Goal: Transaction & Acquisition: Obtain resource

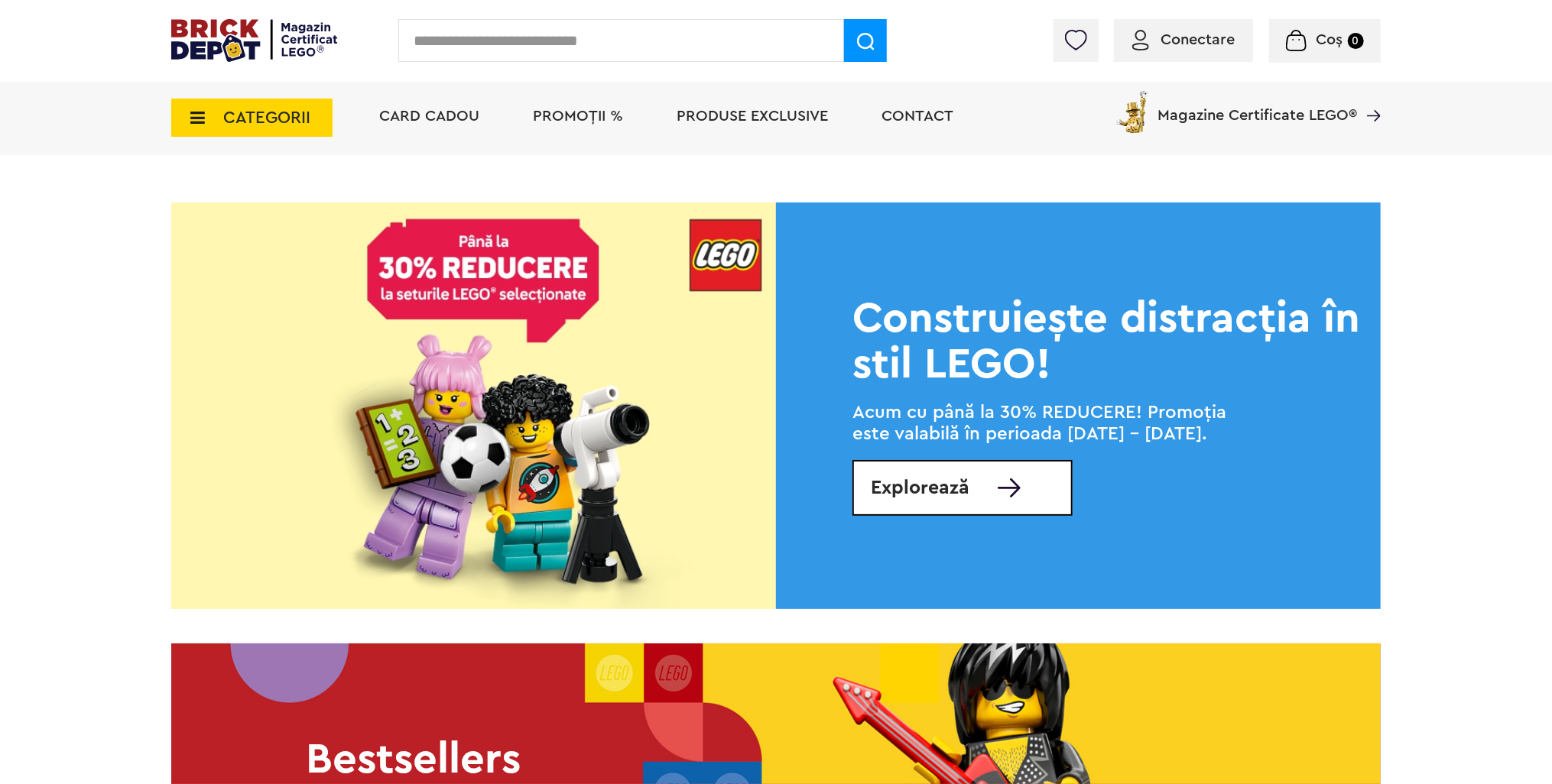
scroll to position [1987, 0]
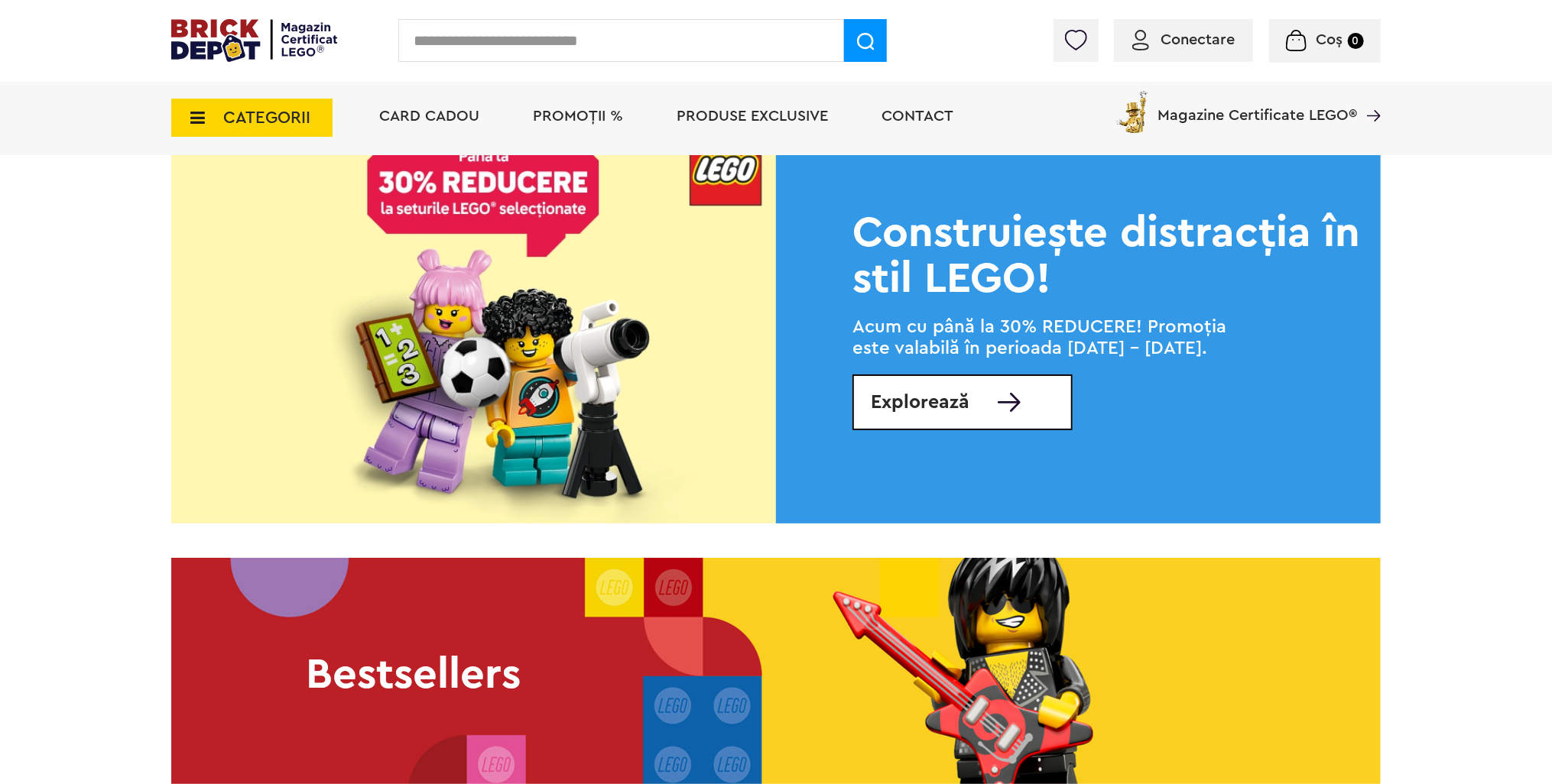
drag, startPoint x: 1019, startPoint y: 400, endPoint x: 1008, endPoint y: 400, distance: 11.0
click at [1019, 400] on link "Explorează" at bounding box center [962, 402] width 220 height 56
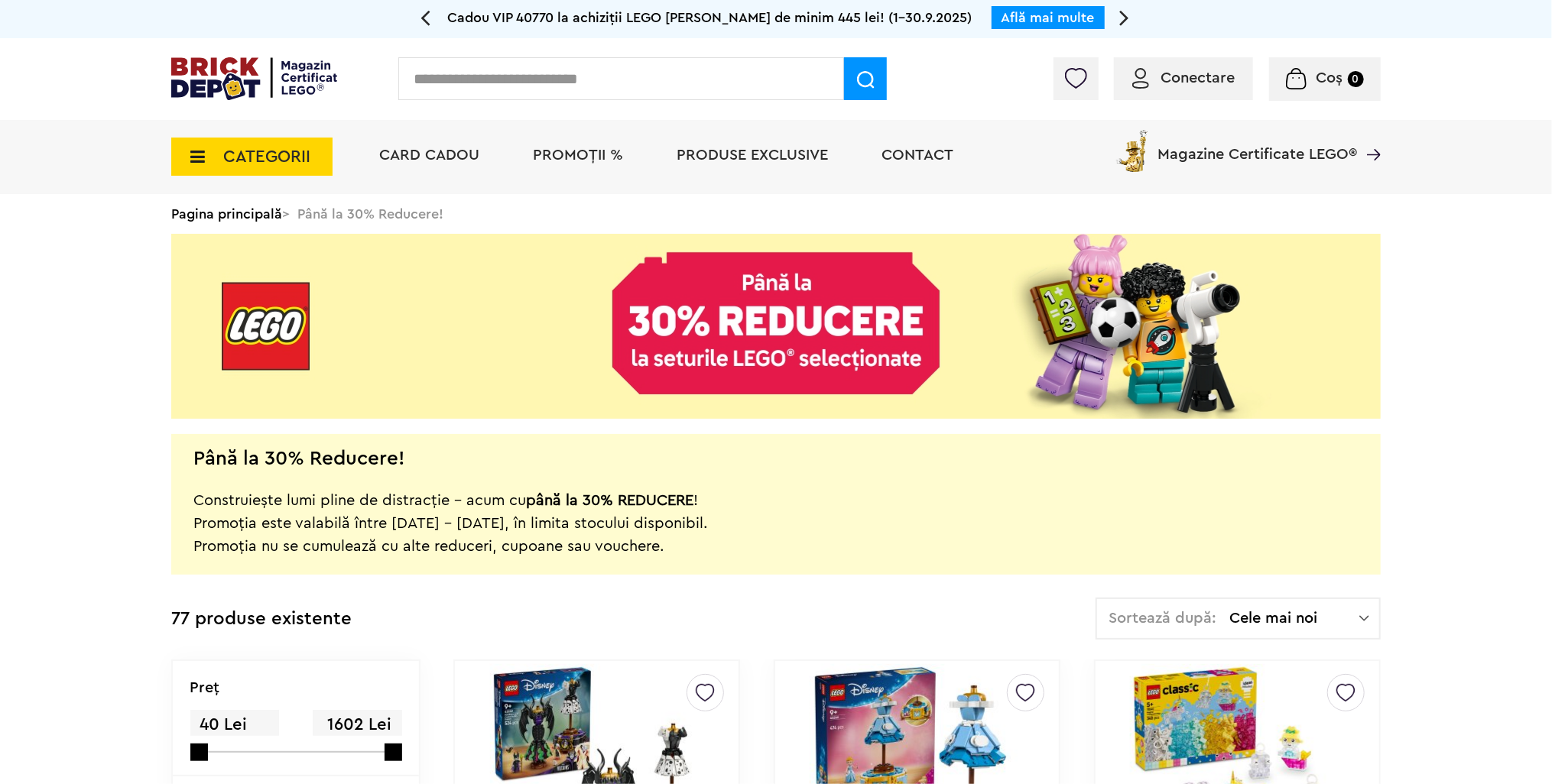
click at [1177, 90] on div "Conectare" at bounding box center [1183, 79] width 139 height 43
click at [1075, 78] on img at bounding box center [1075, 78] width 22 height 21
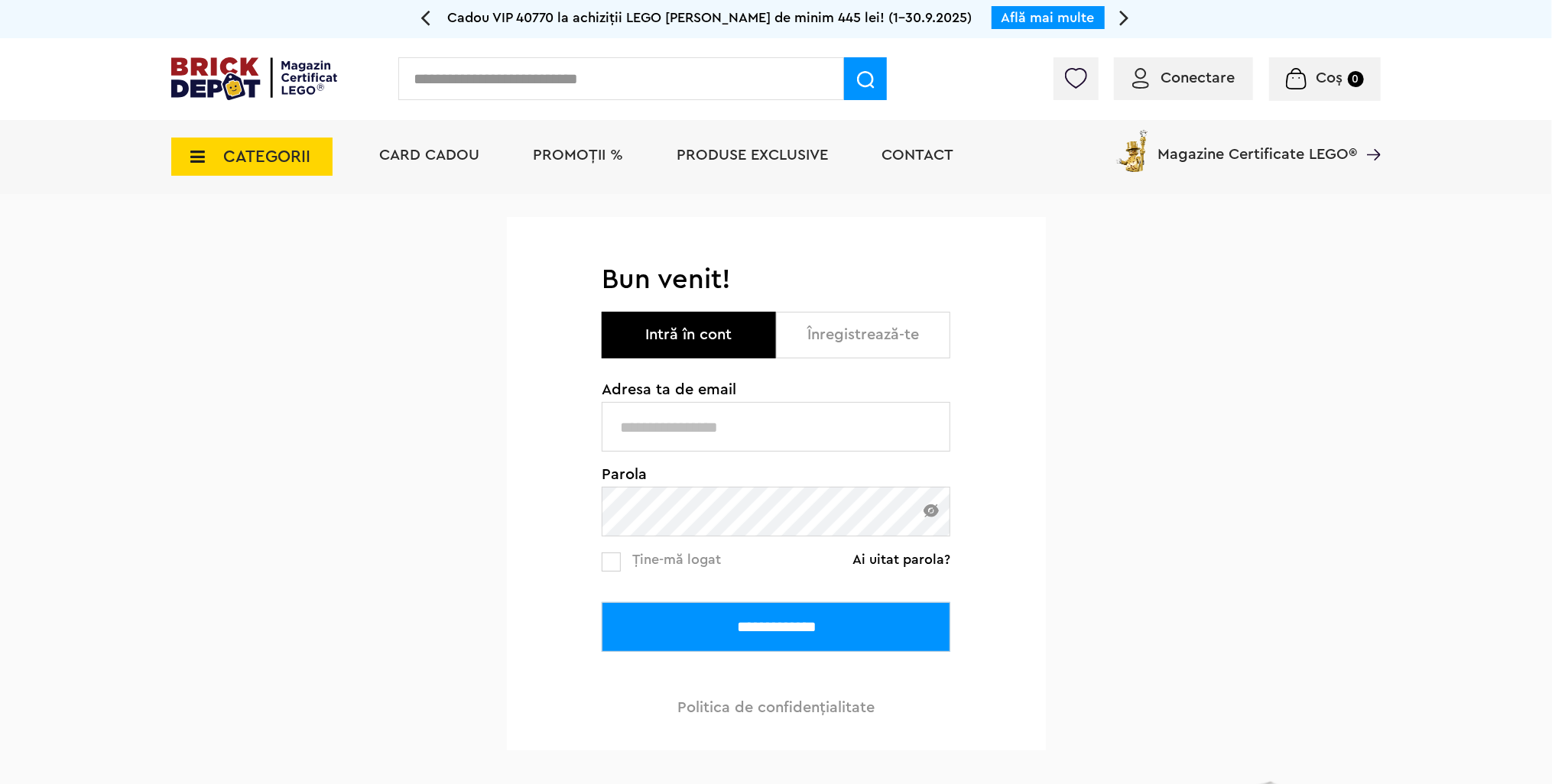
type input "**********"
click at [871, 619] on input "**********" at bounding box center [775, 626] width 349 height 49
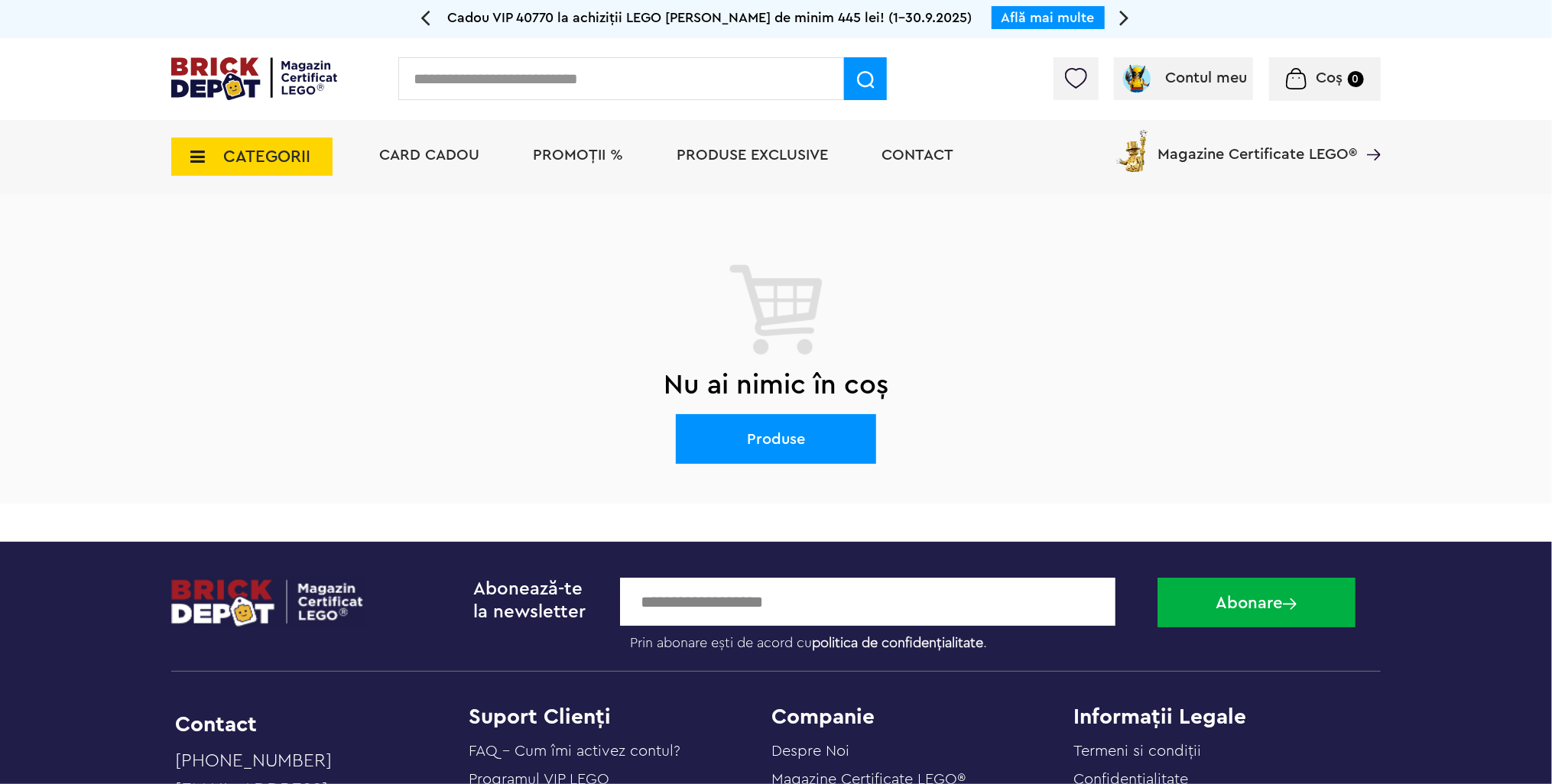
click at [1070, 72] on img at bounding box center [1075, 78] width 22 height 21
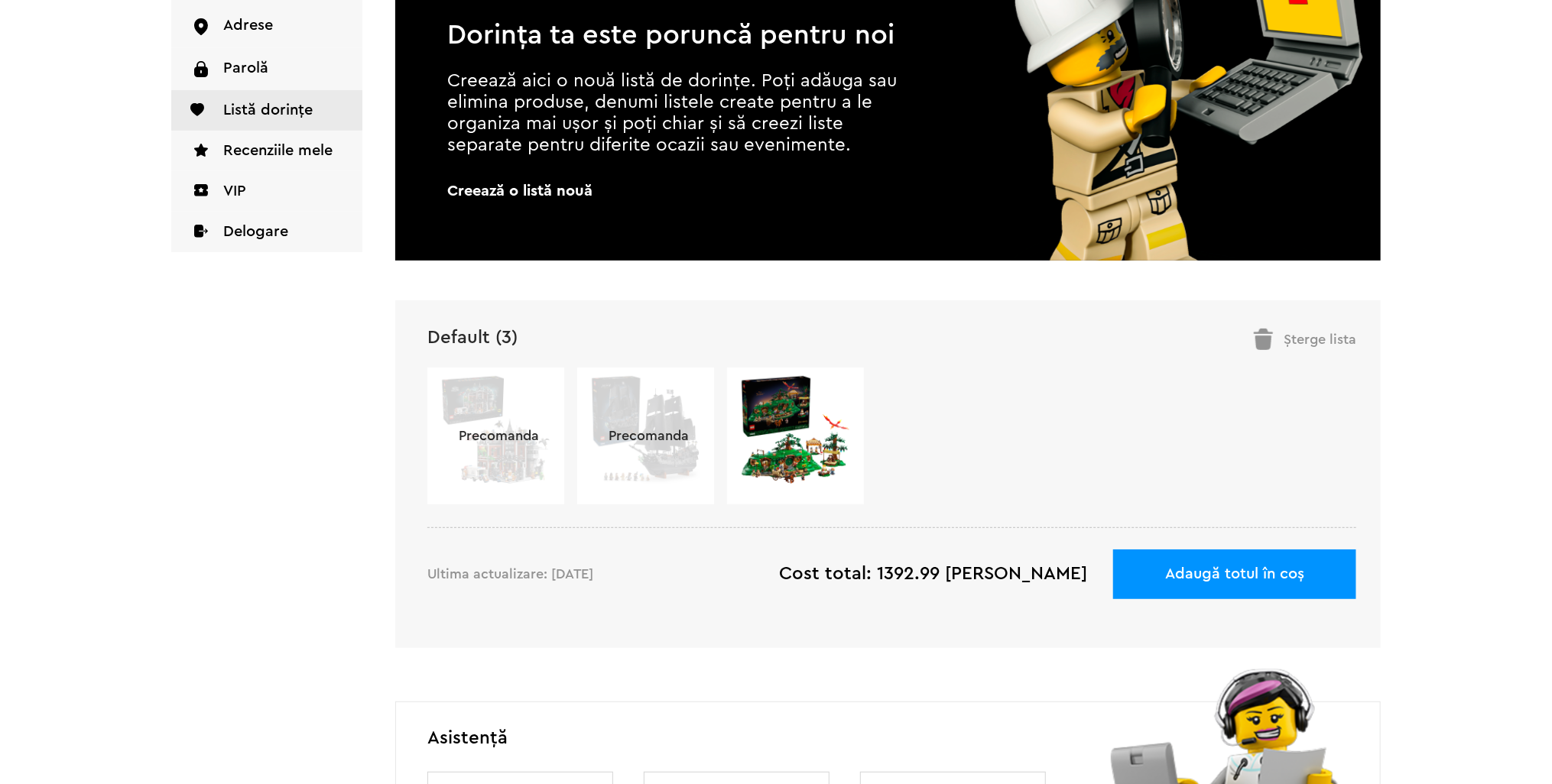
scroll to position [382, 0]
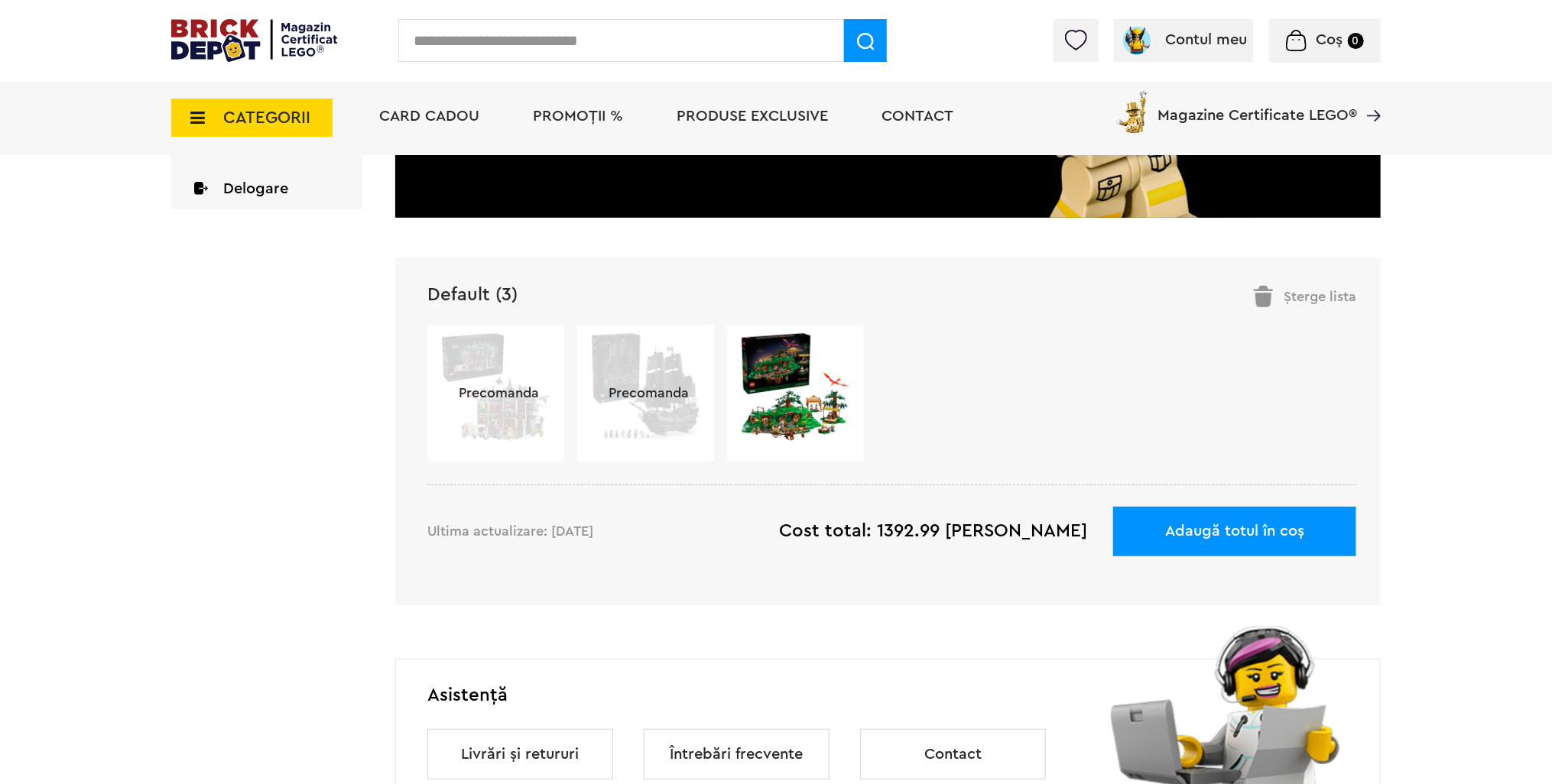
click at [474, 370] on div "Precomanda" at bounding box center [496, 394] width 137 height 137
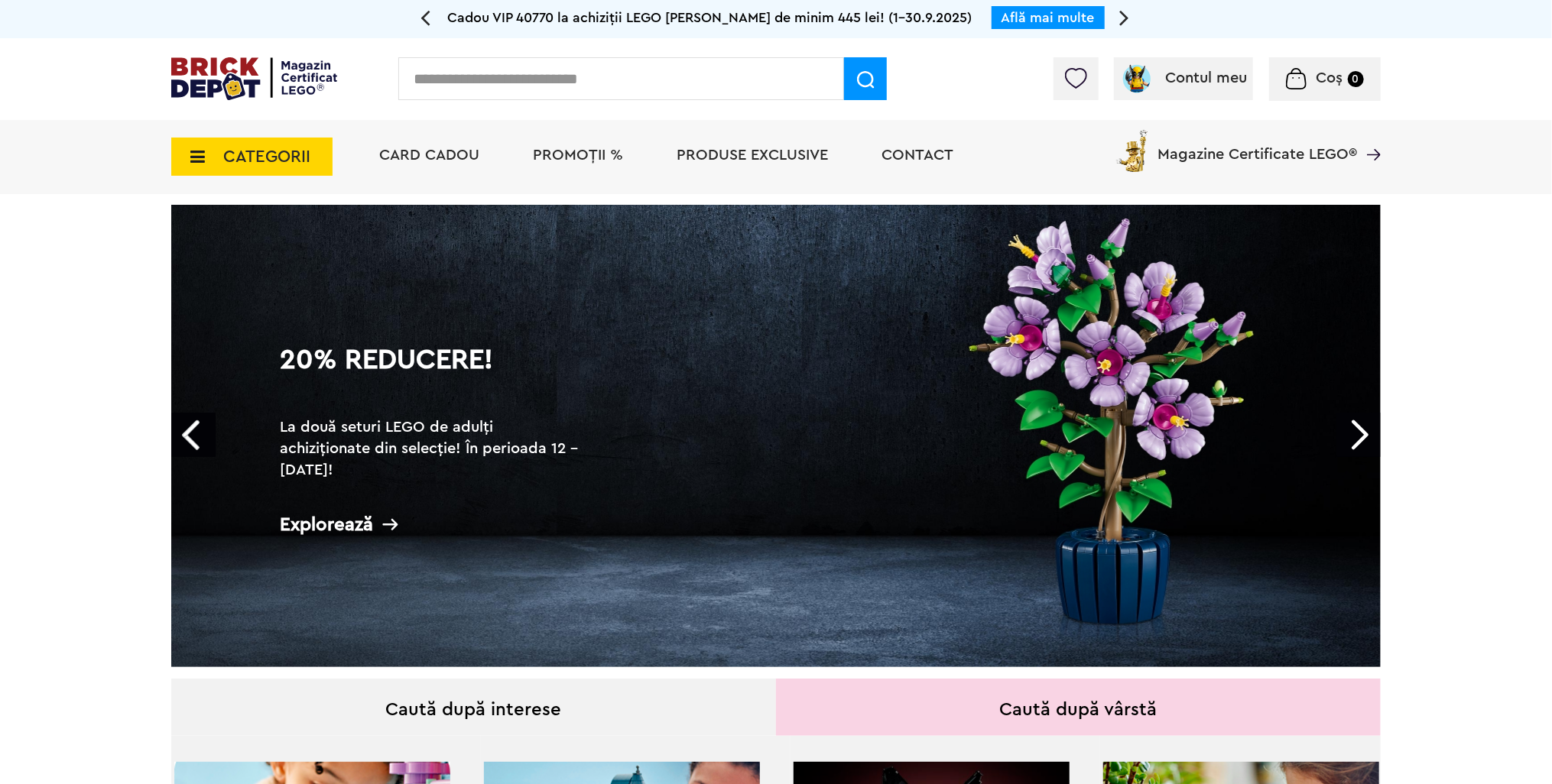
click at [479, 380] on h1 "20% Reducere!" at bounding box center [433, 374] width 306 height 55
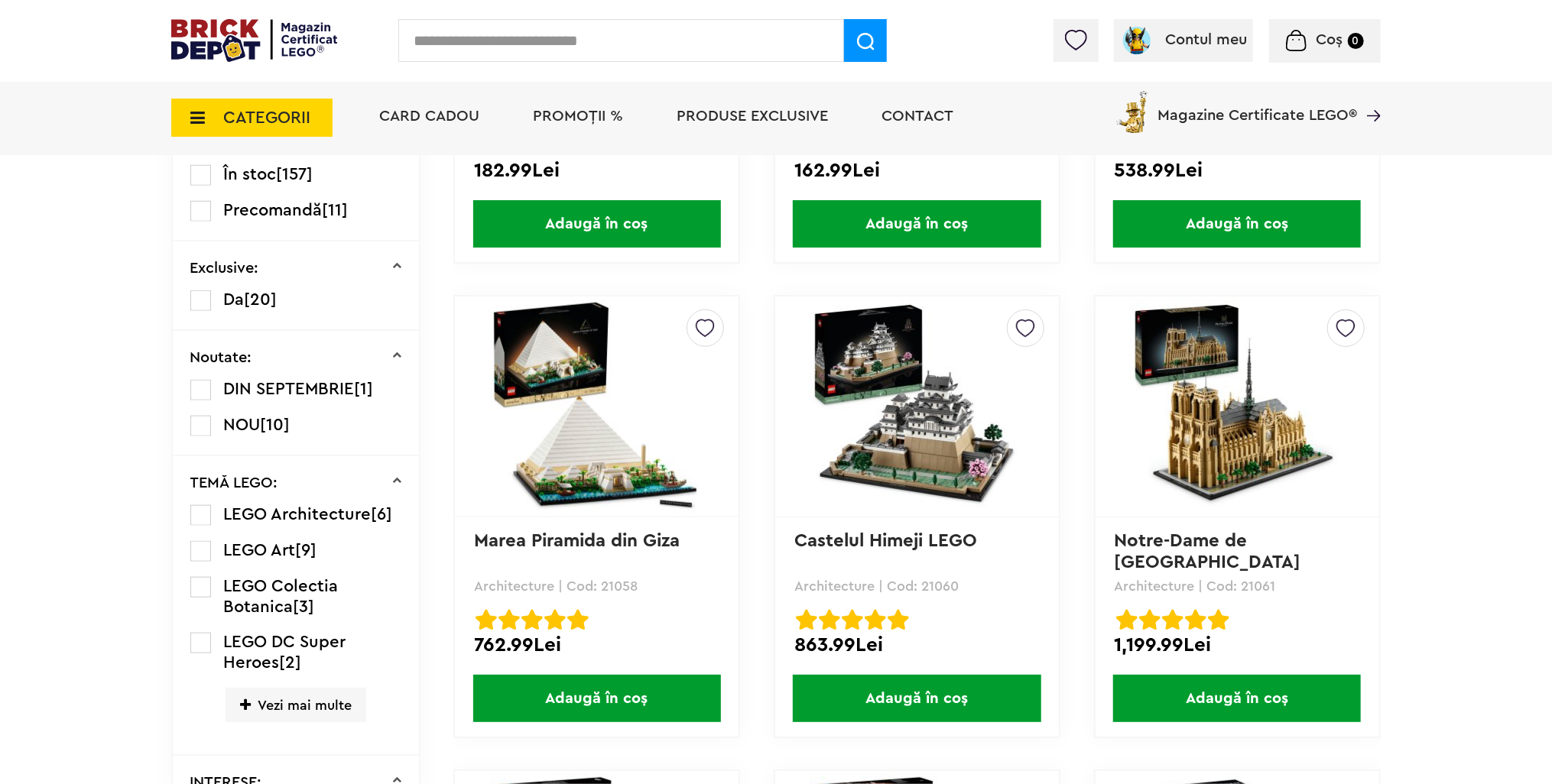
scroll to position [917, 0]
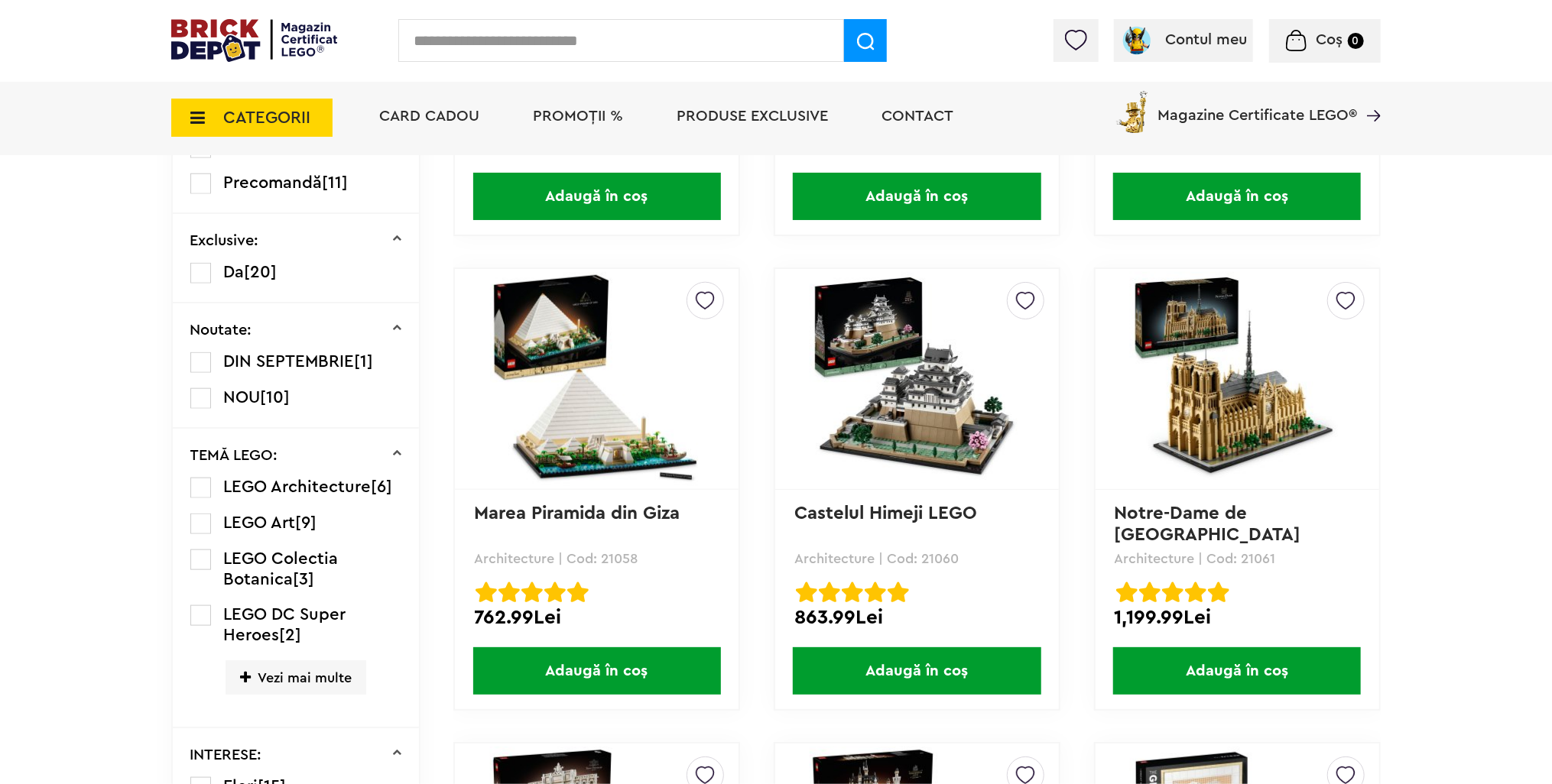
click at [205, 354] on label at bounding box center [201, 362] width 21 height 21
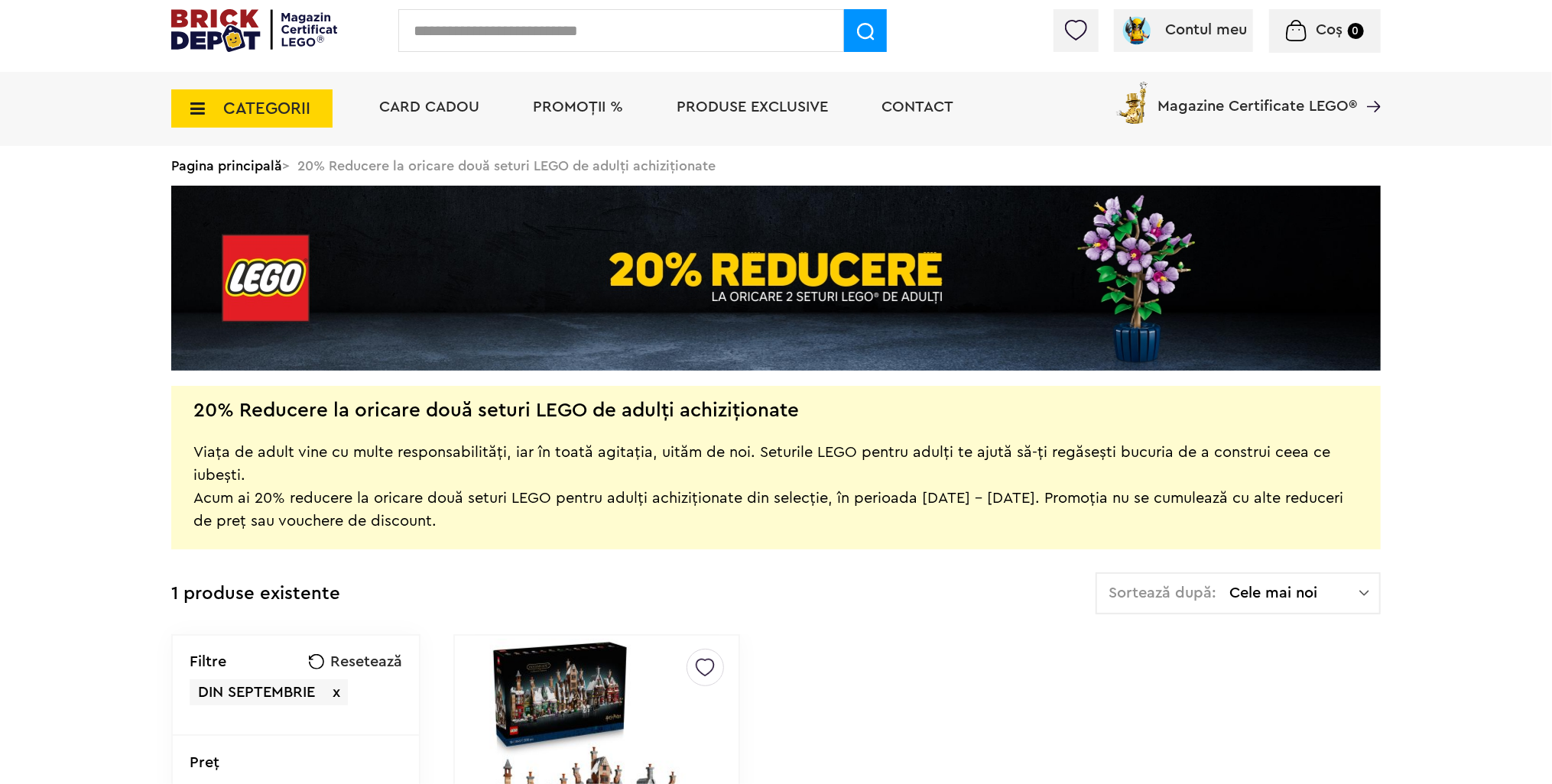
scroll to position [306, 0]
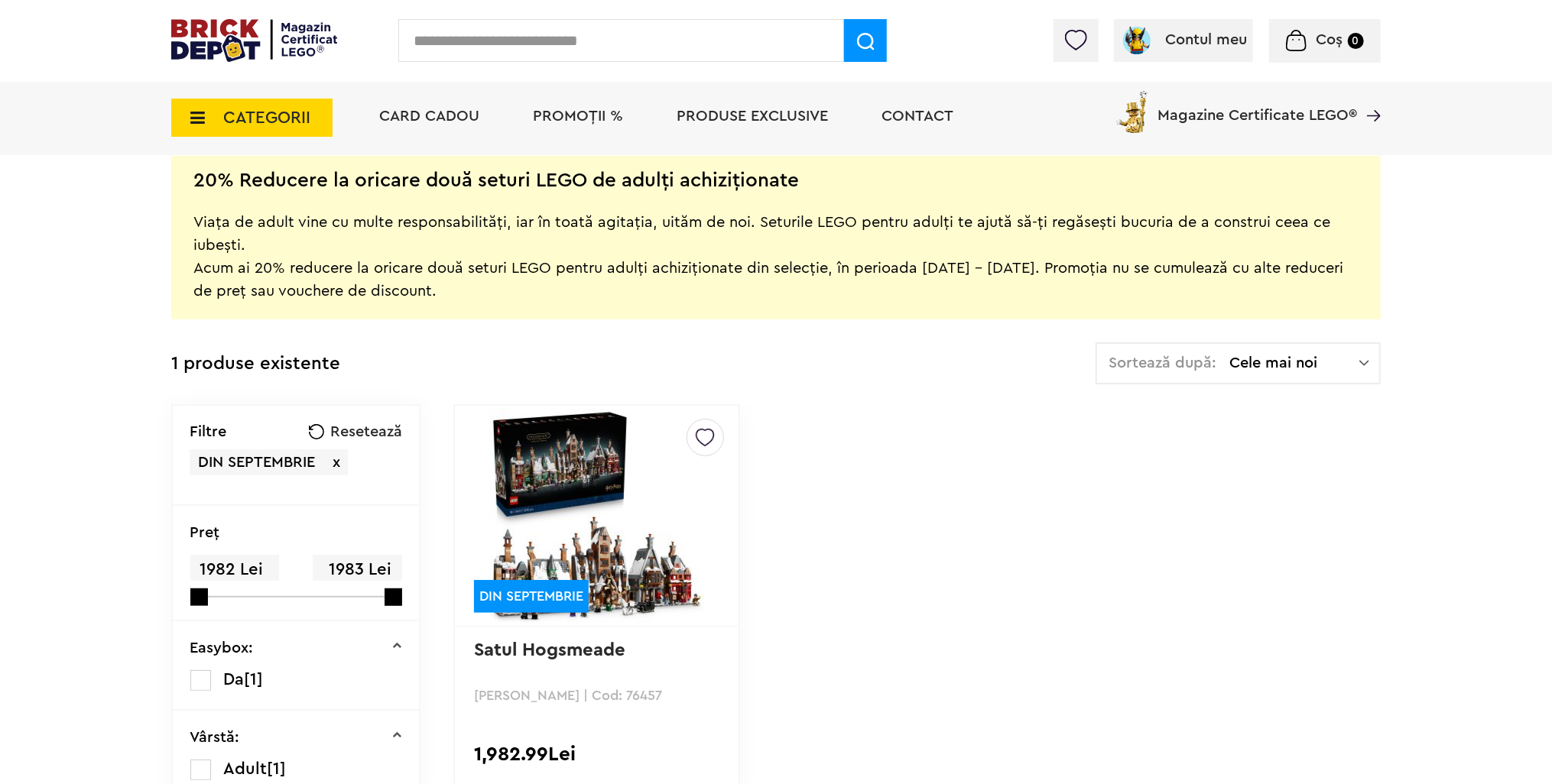
click at [564, 464] on img at bounding box center [597, 516] width 214 height 214
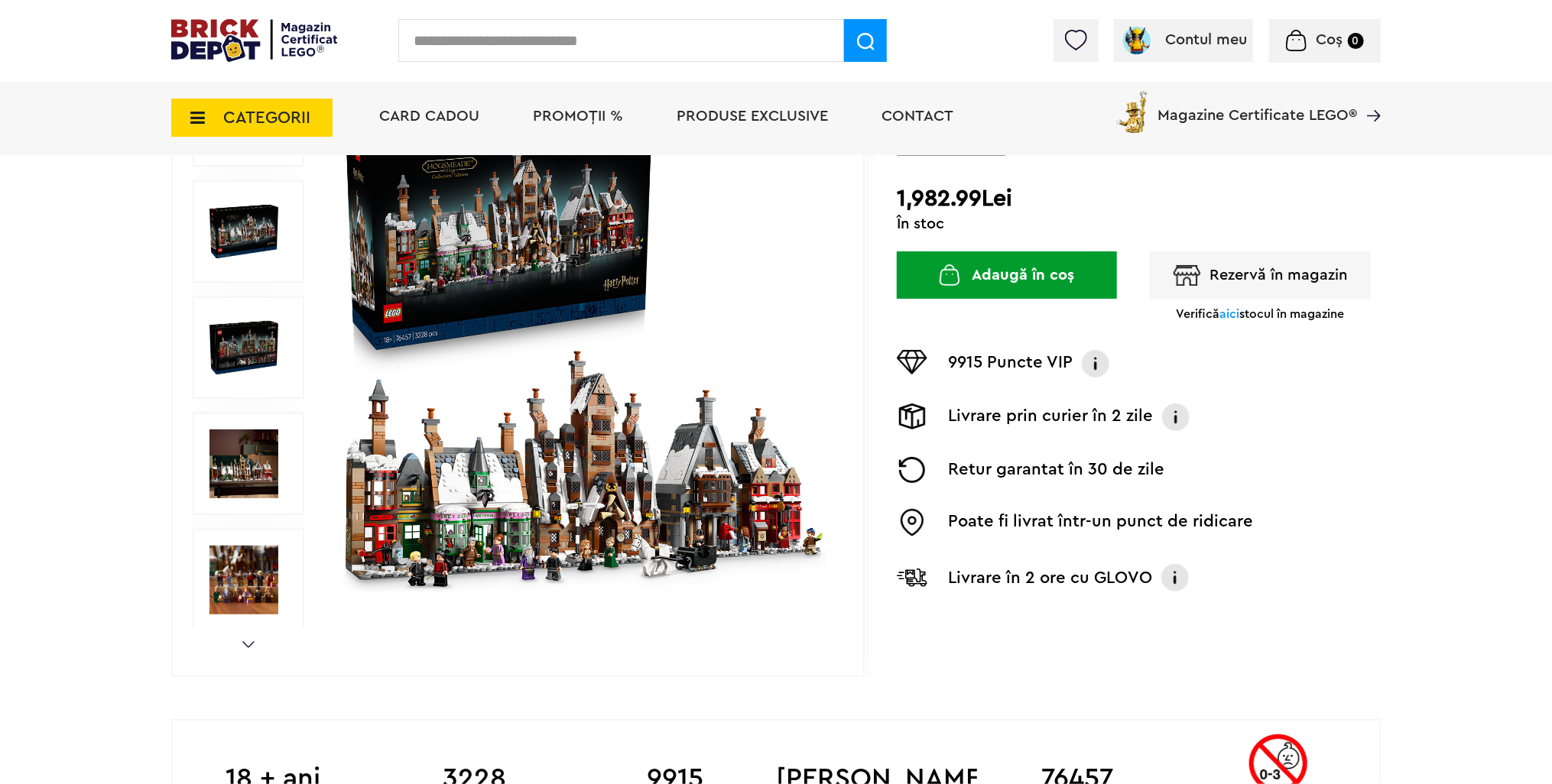
scroll to position [229, 0]
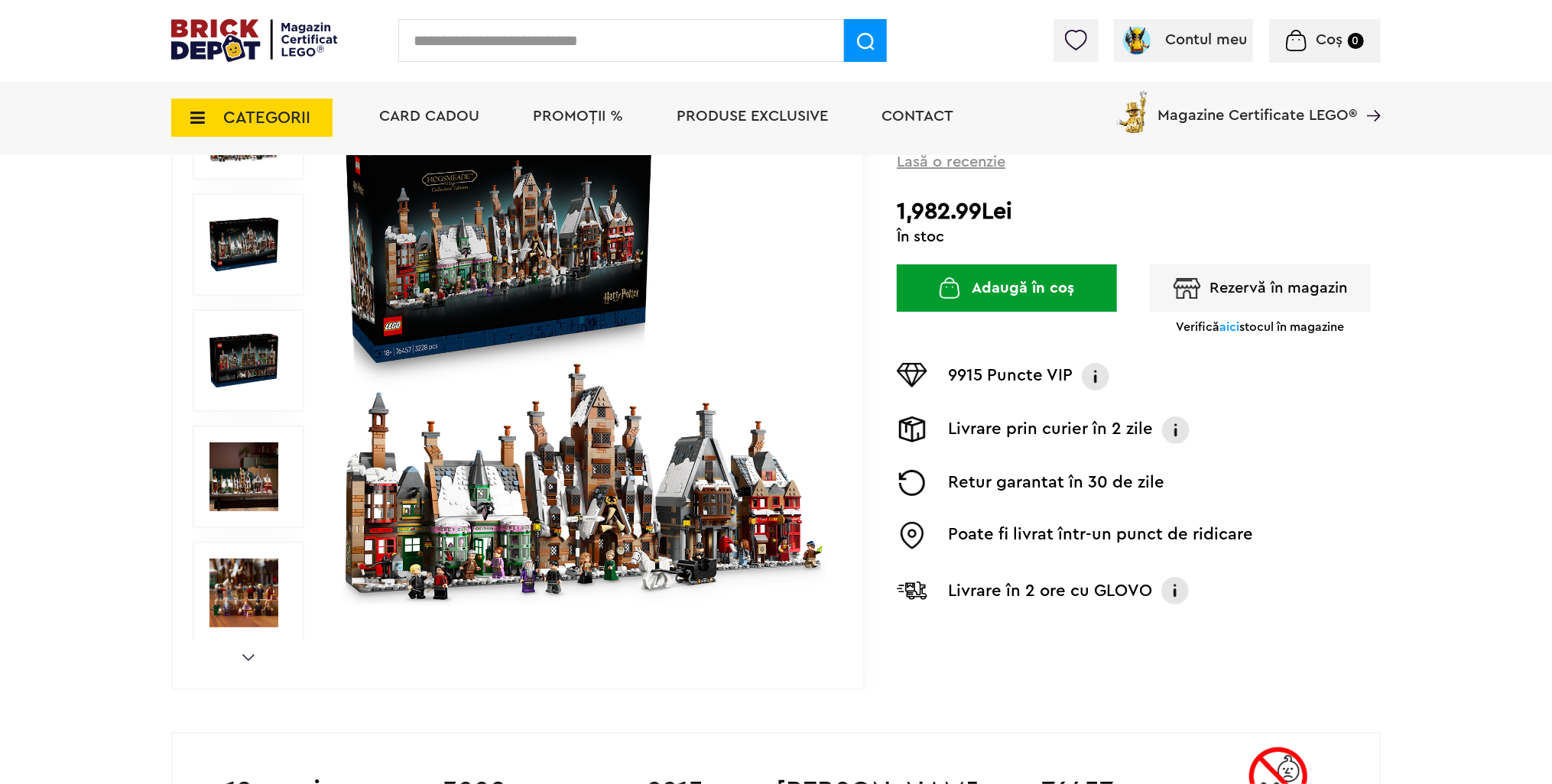
click at [1251, 307] on button "Rezervă în magazin" at bounding box center [1260, 288] width 221 height 48
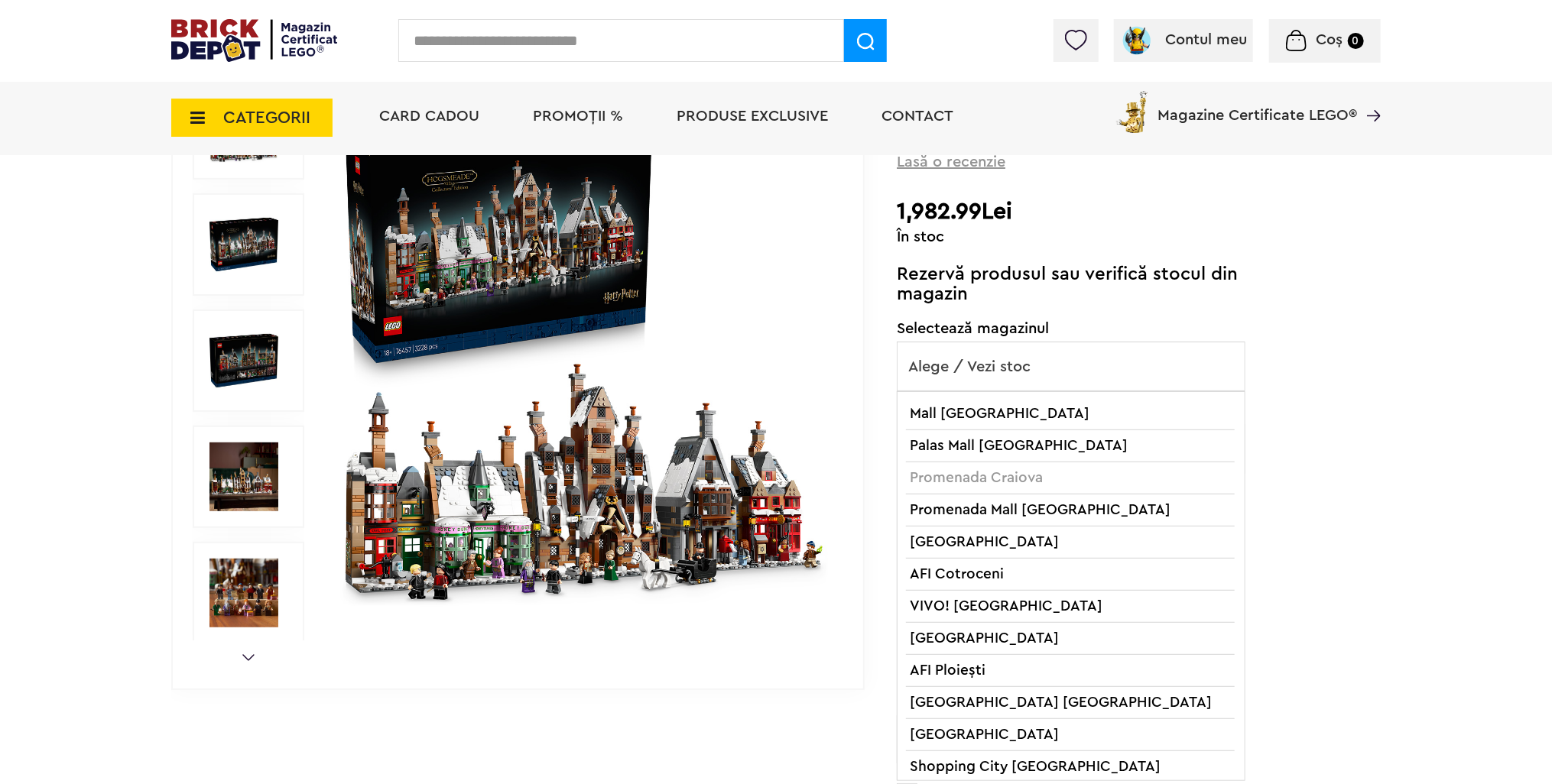
click at [1119, 369] on span "Alege / Vezi stoc" at bounding box center [1070, 367] width 347 height 49
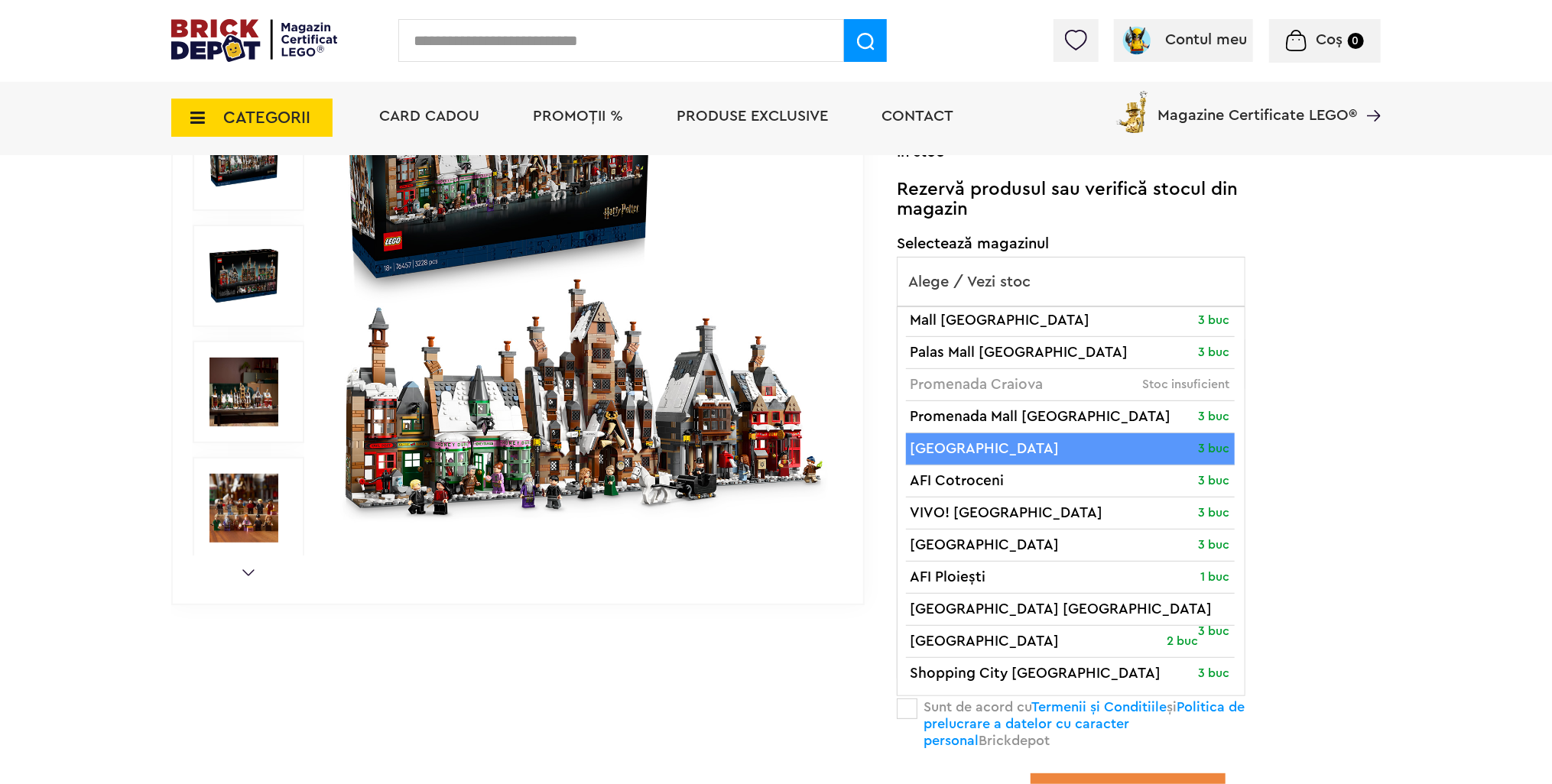
scroll to position [306, 0]
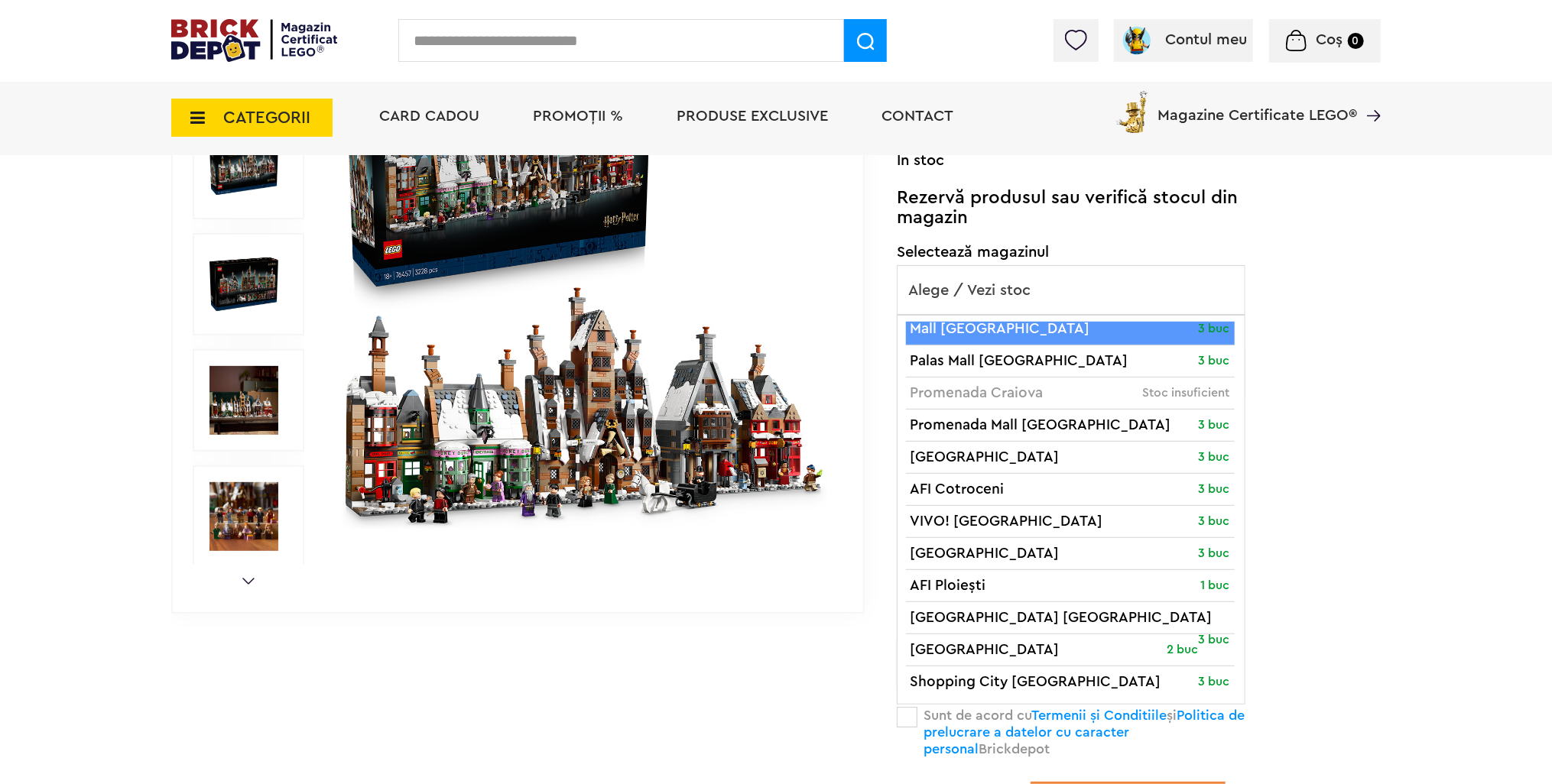
click at [1028, 289] on span "Alege / Vezi stoc" at bounding box center [1070, 290] width 347 height 49
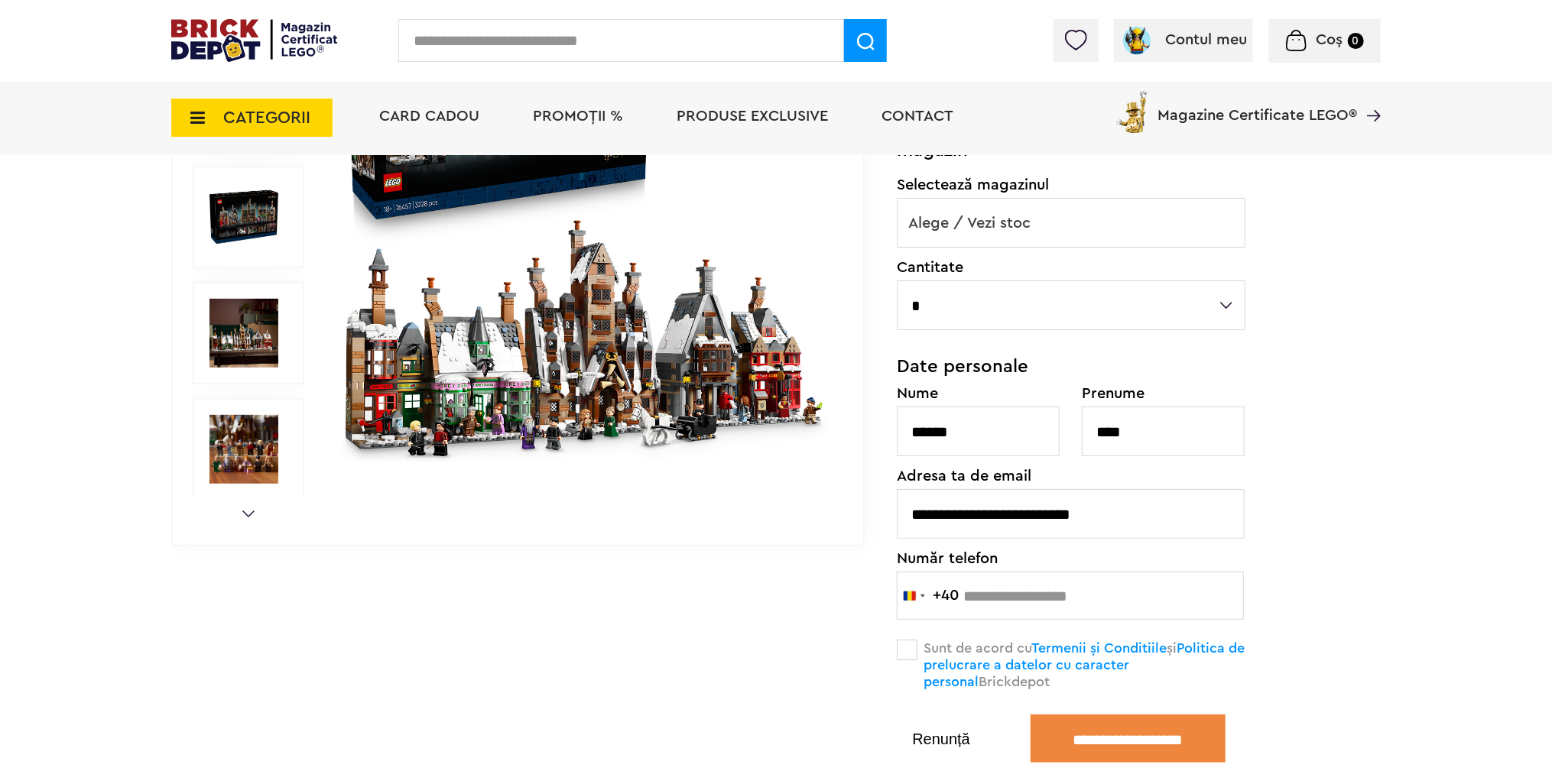
scroll to position [535, 0]
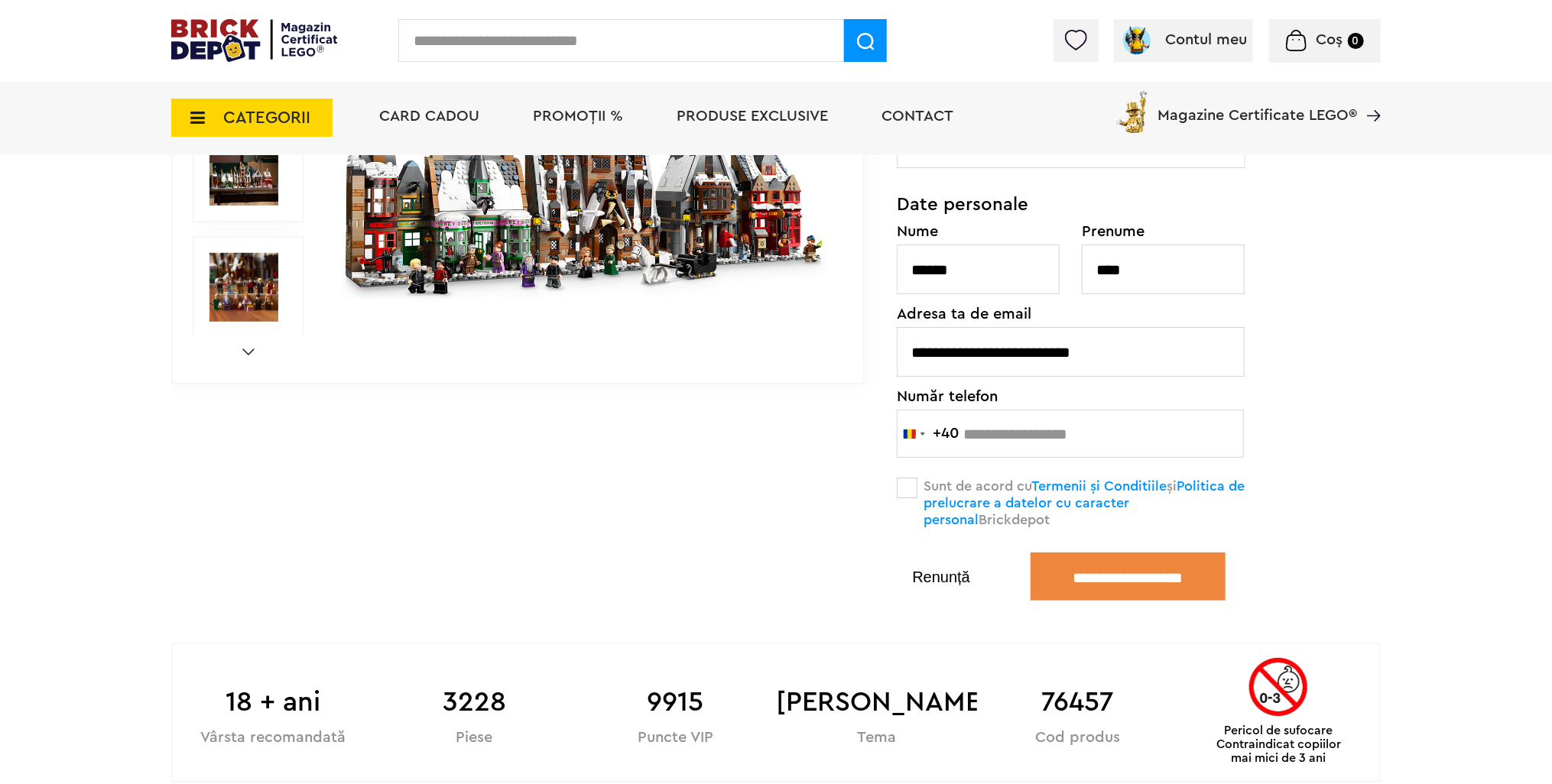
click at [949, 578] on button "Renunță" at bounding box center [941, 577] width 89 height 15
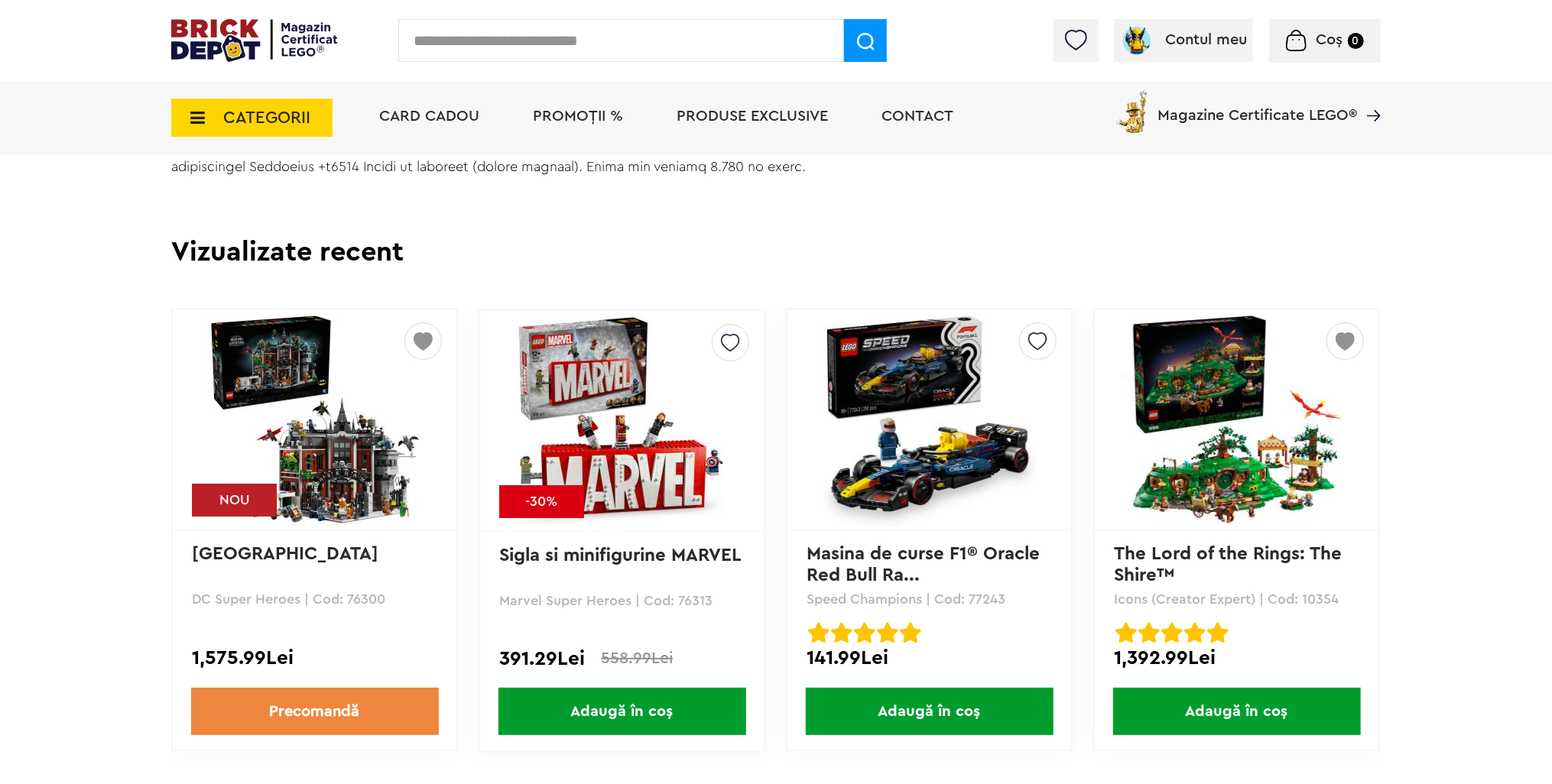
scroll to position [1375, 0]
